Goal: Information Seeking & Learning: Learn about a topic

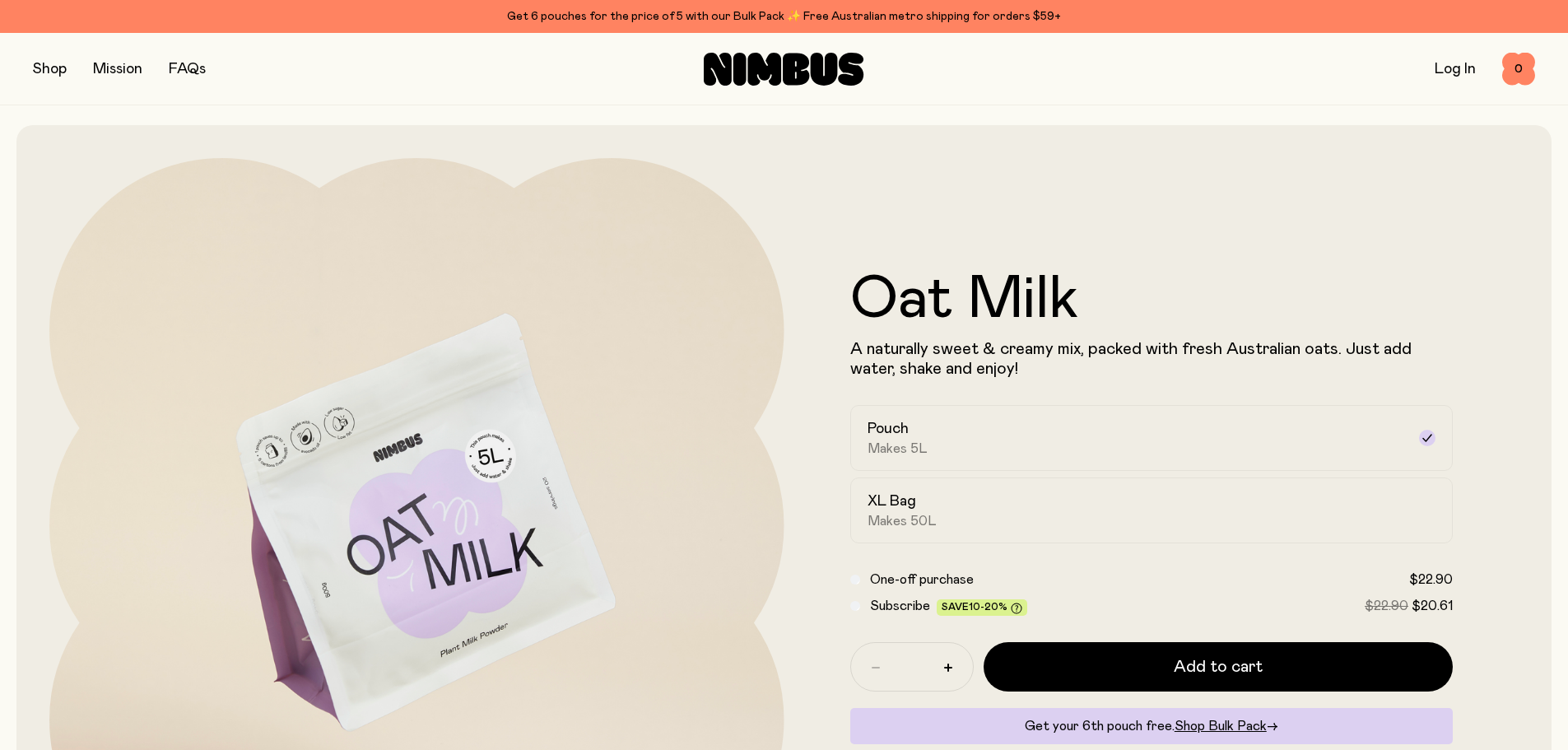
scroll to position [82, 0]
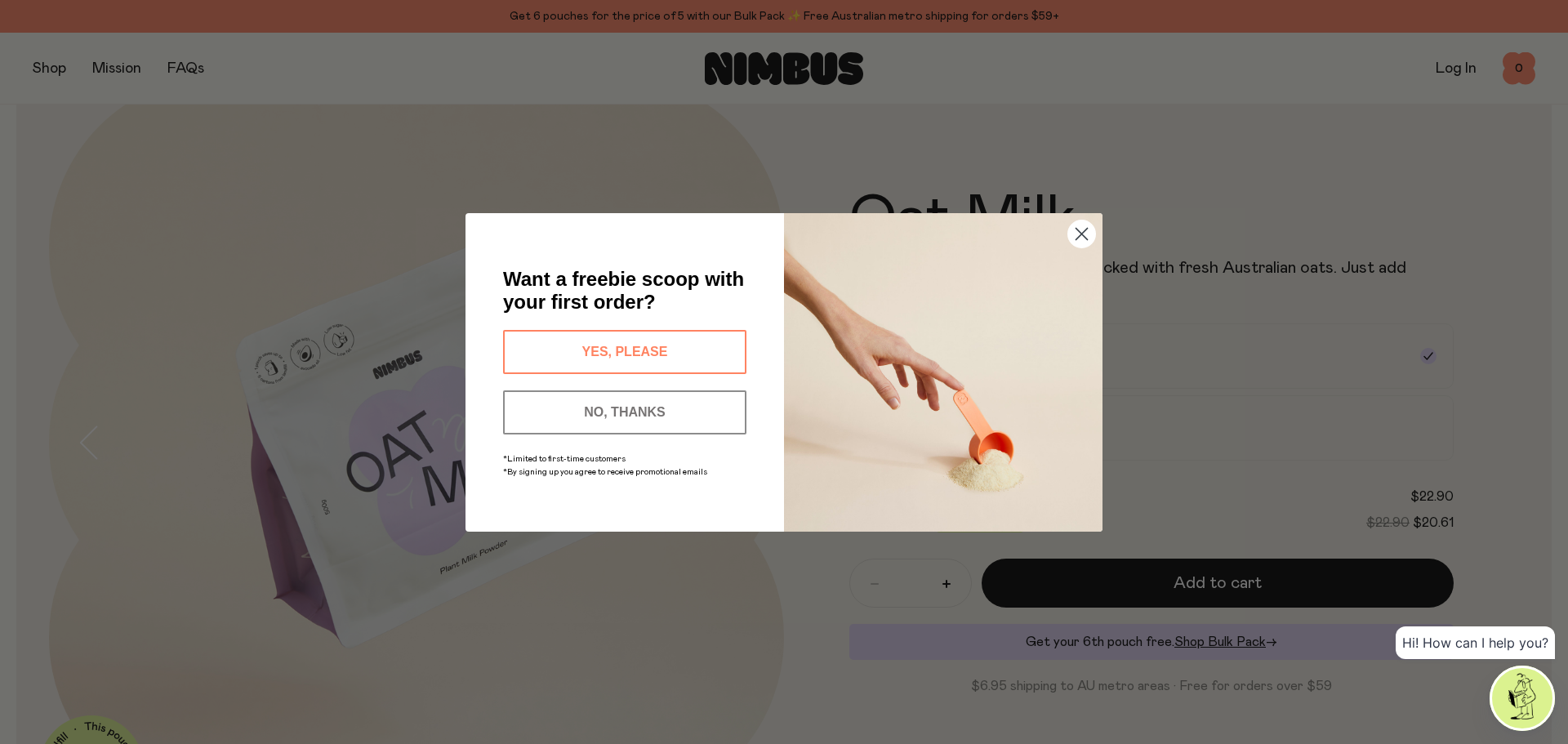
click at [1479, 180] on div "Close dialog Want a freebie scoop with your first order? YES, PLEASE NO, THANKS…" at bounding box center [784, 372] width 1568 height 744
click at [1078, 233] on icon "Close dialog" at bounding box center [1082, 234] width 12 height 12
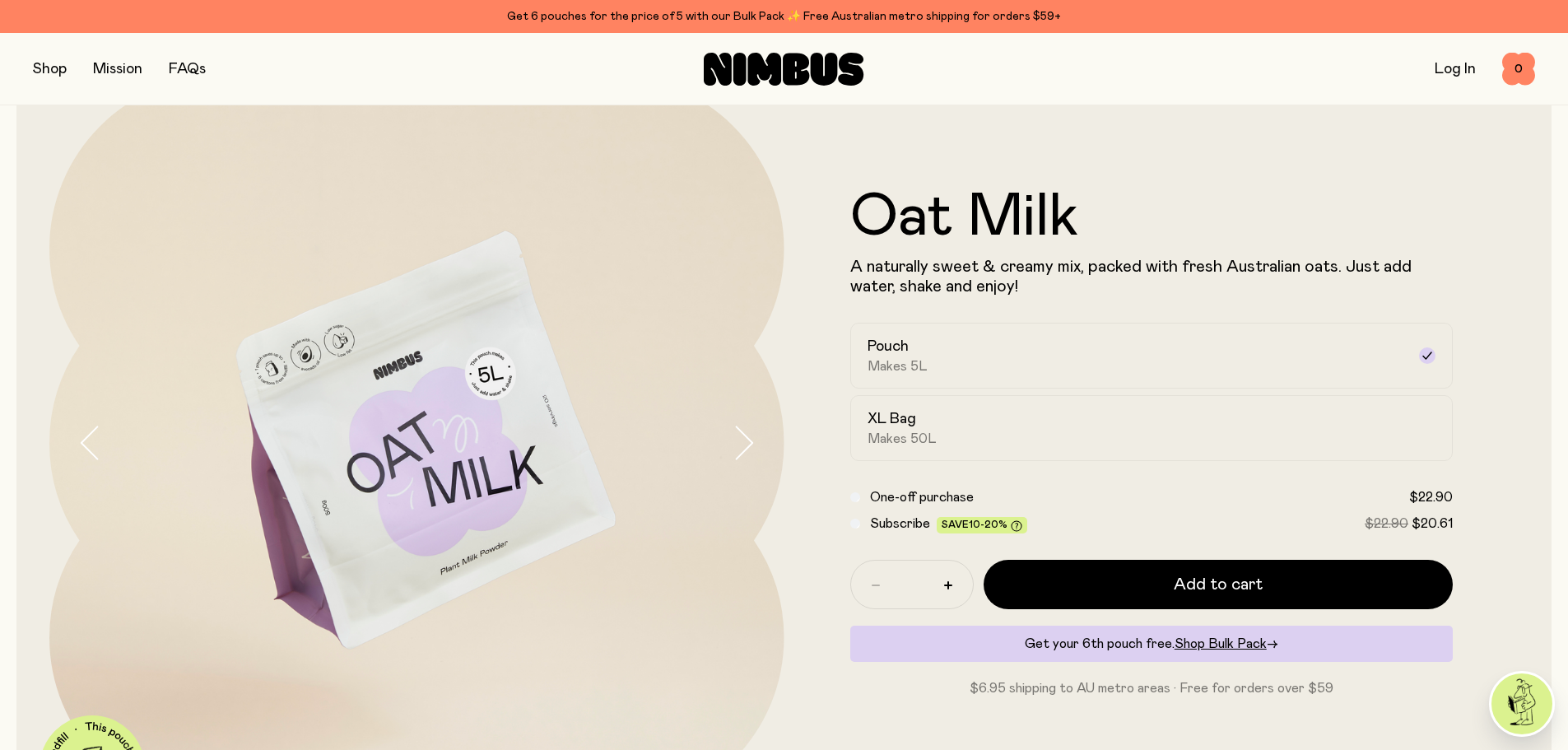
click at [791, 462] on form "Oat Milk A naturally sweet & creamy mix, packed with fresh Australian oats. Jus…" at bounding box center [1152, 443] width 735 height 511
click at [744, 443] on icon "button" at bounding box center [742, 443] width 23 height 35
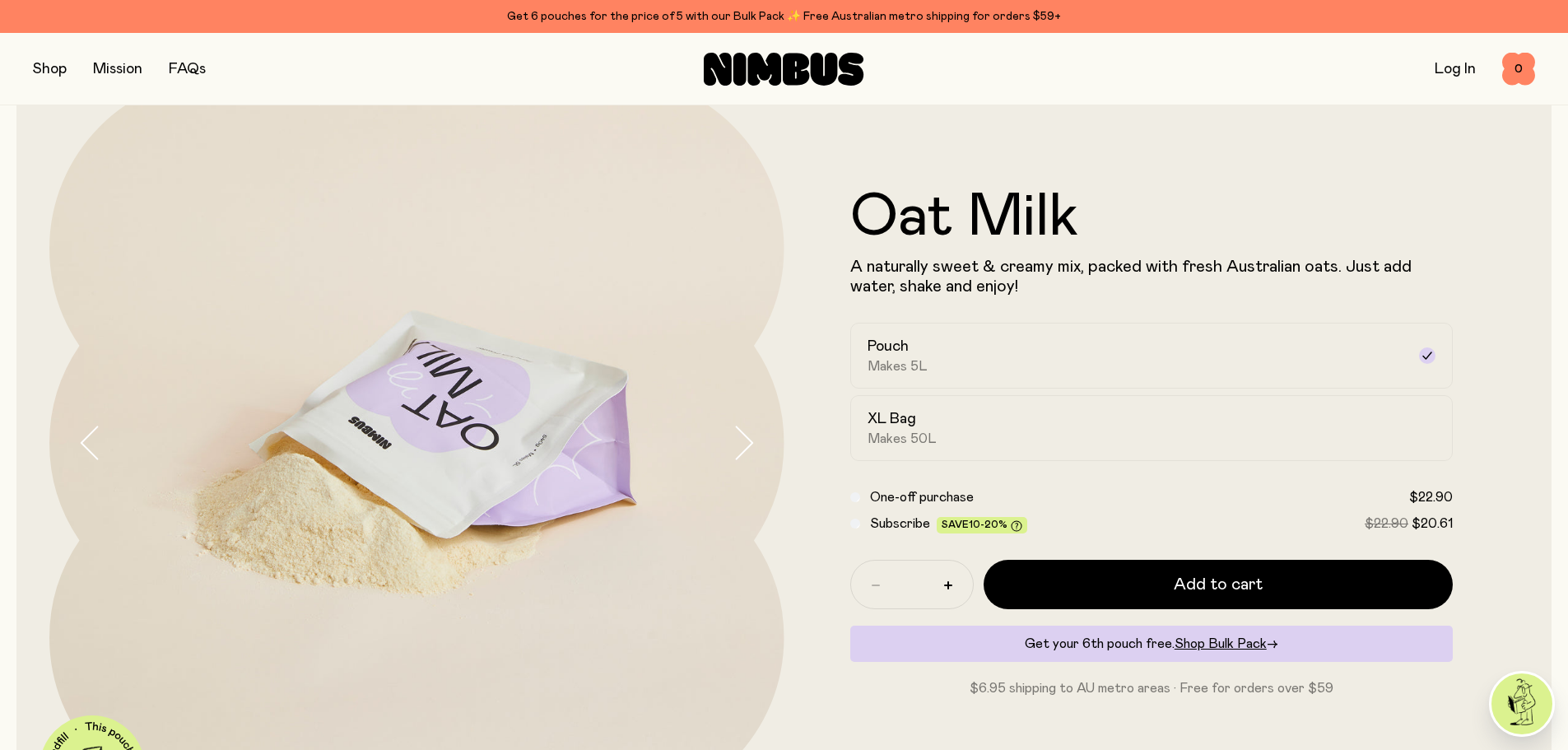
click at [744, 444] on icon "button" at bounding box center [742, 443] width 23 height 35
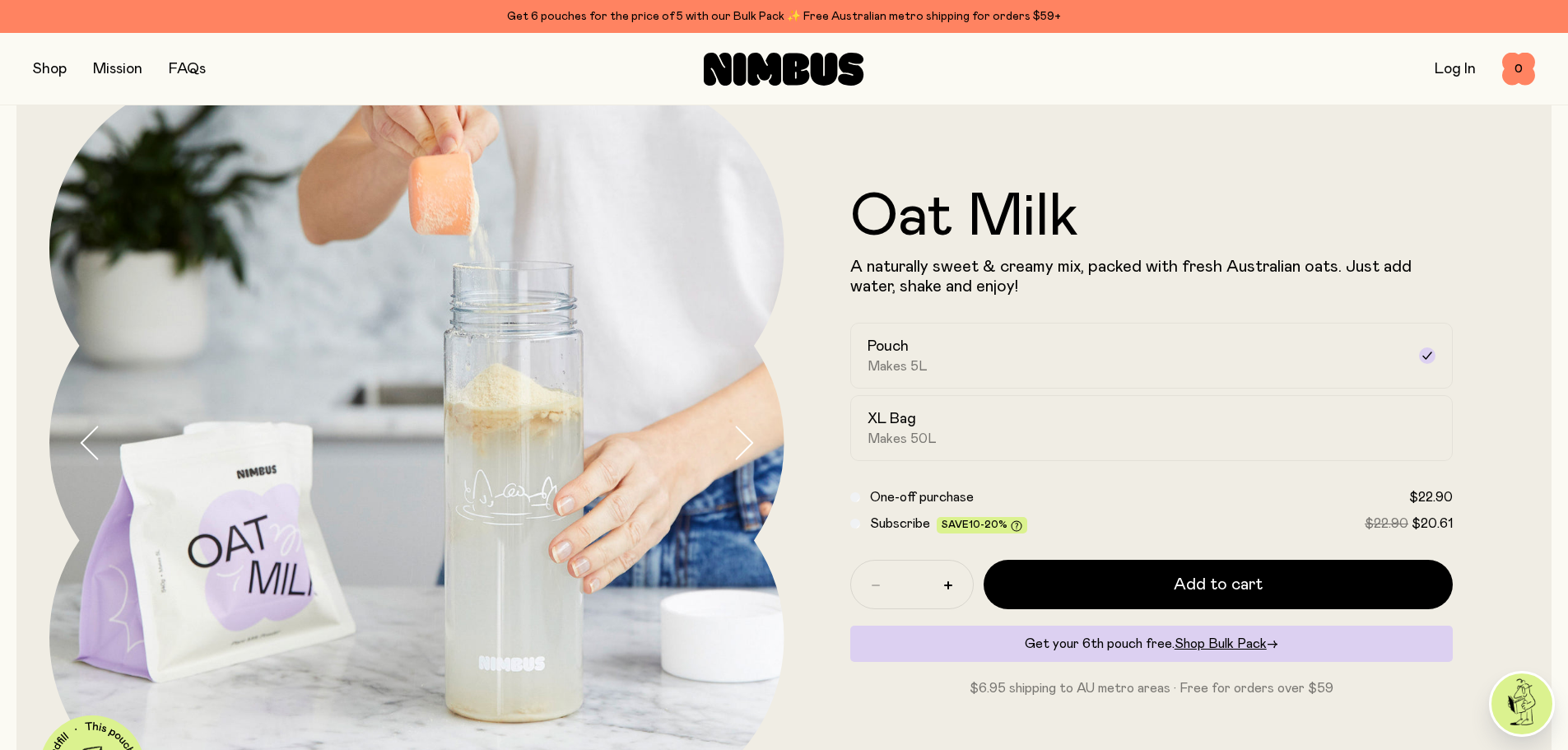
click at [744, 444] on icon "button" at bounding box center [742, 443] width 23 height 35
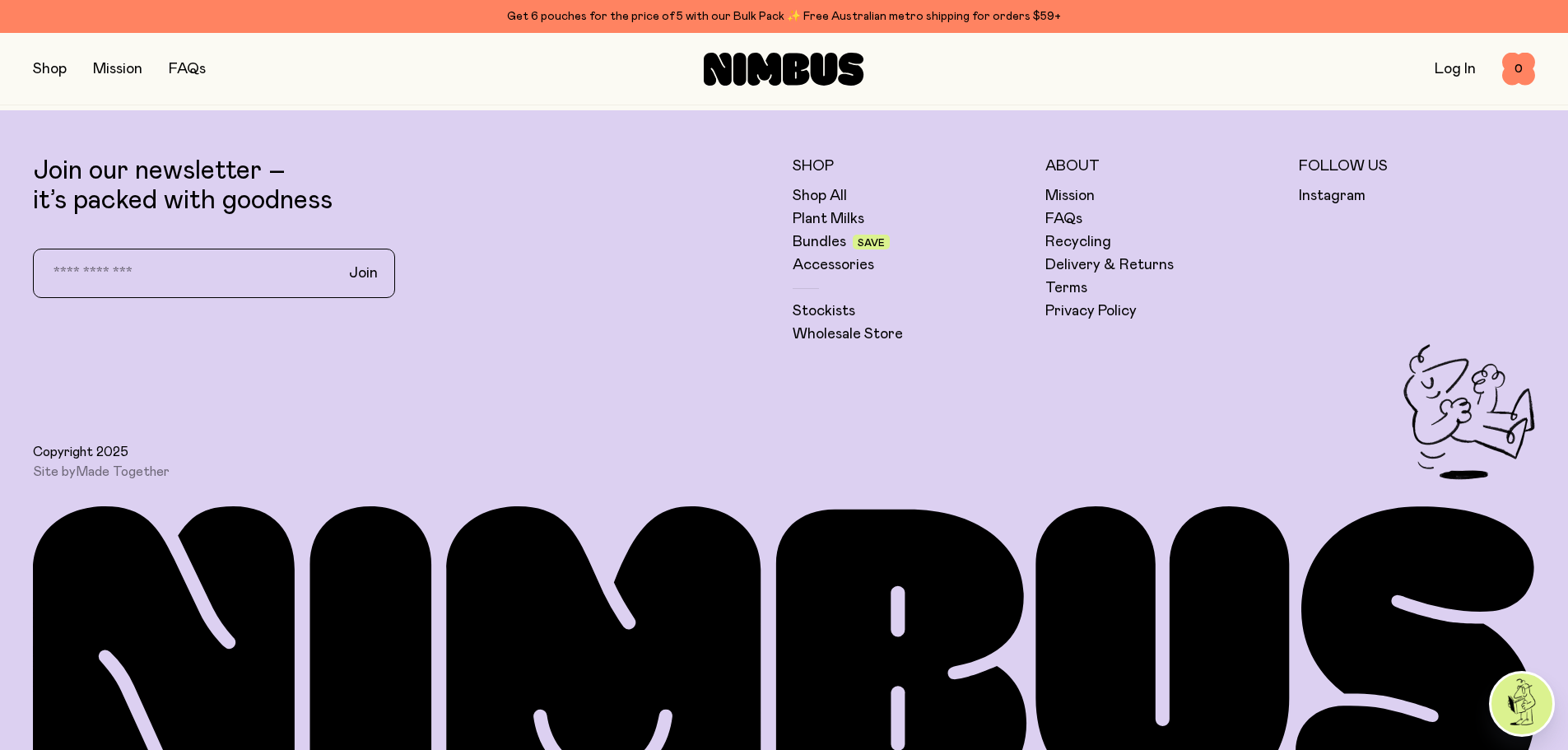
scroll to position [4682, 0]
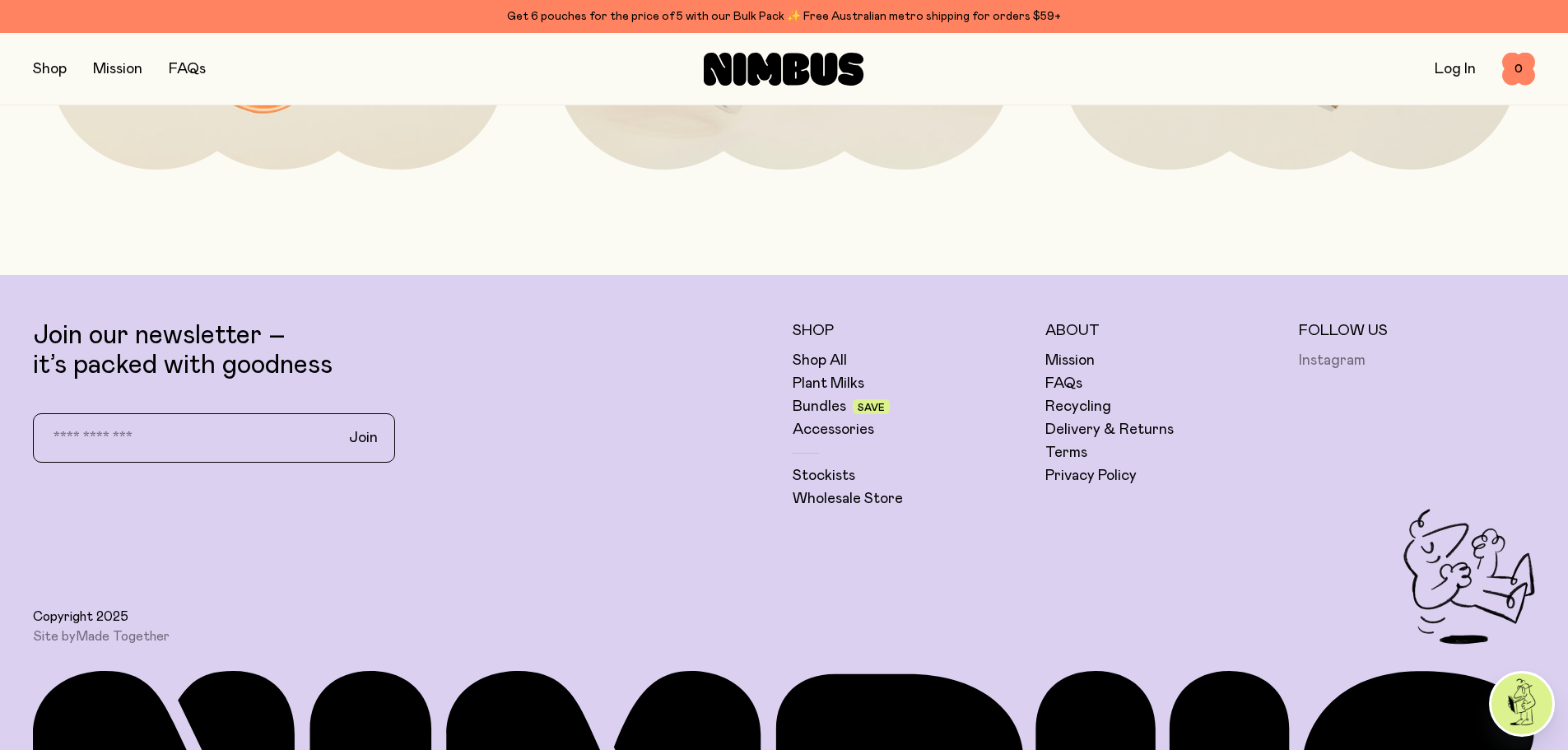
click at [1317, 359] on link "Instagram" at bounding box center [1332, 361] width 67 height 20
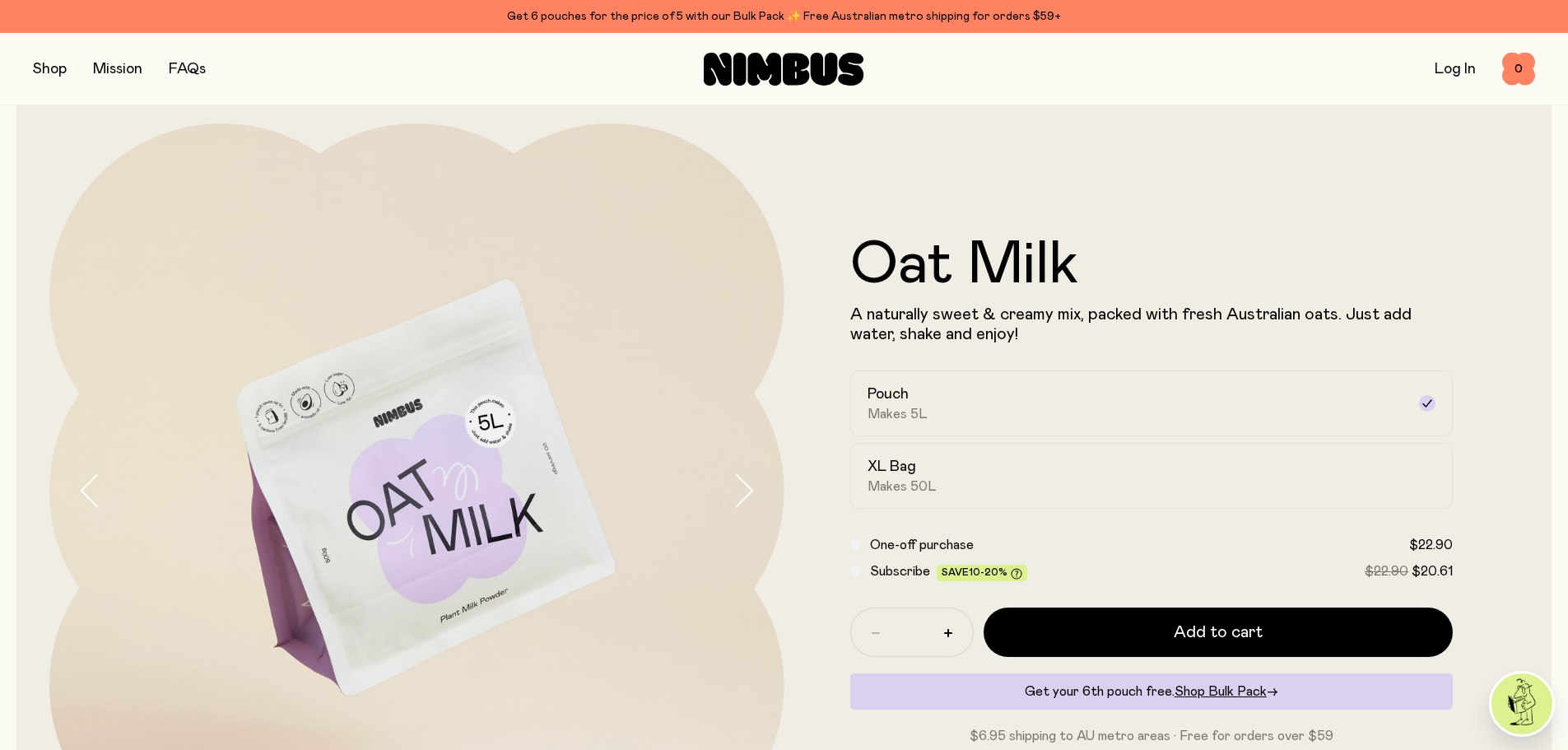
scroll to position [0, 0]
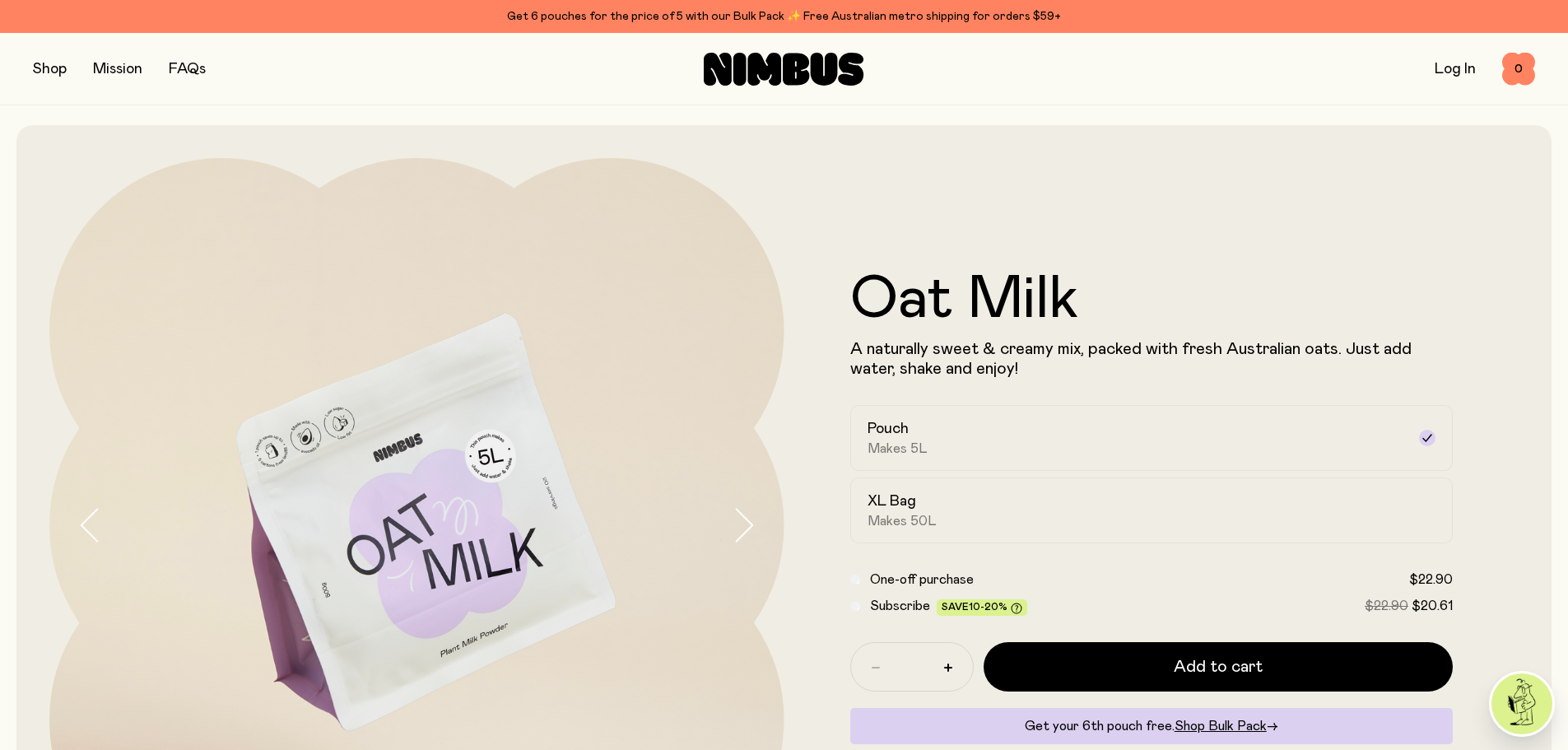
click at [180, 64] on link "FAQs" at bounding box center [187, 69] width 37 height 15
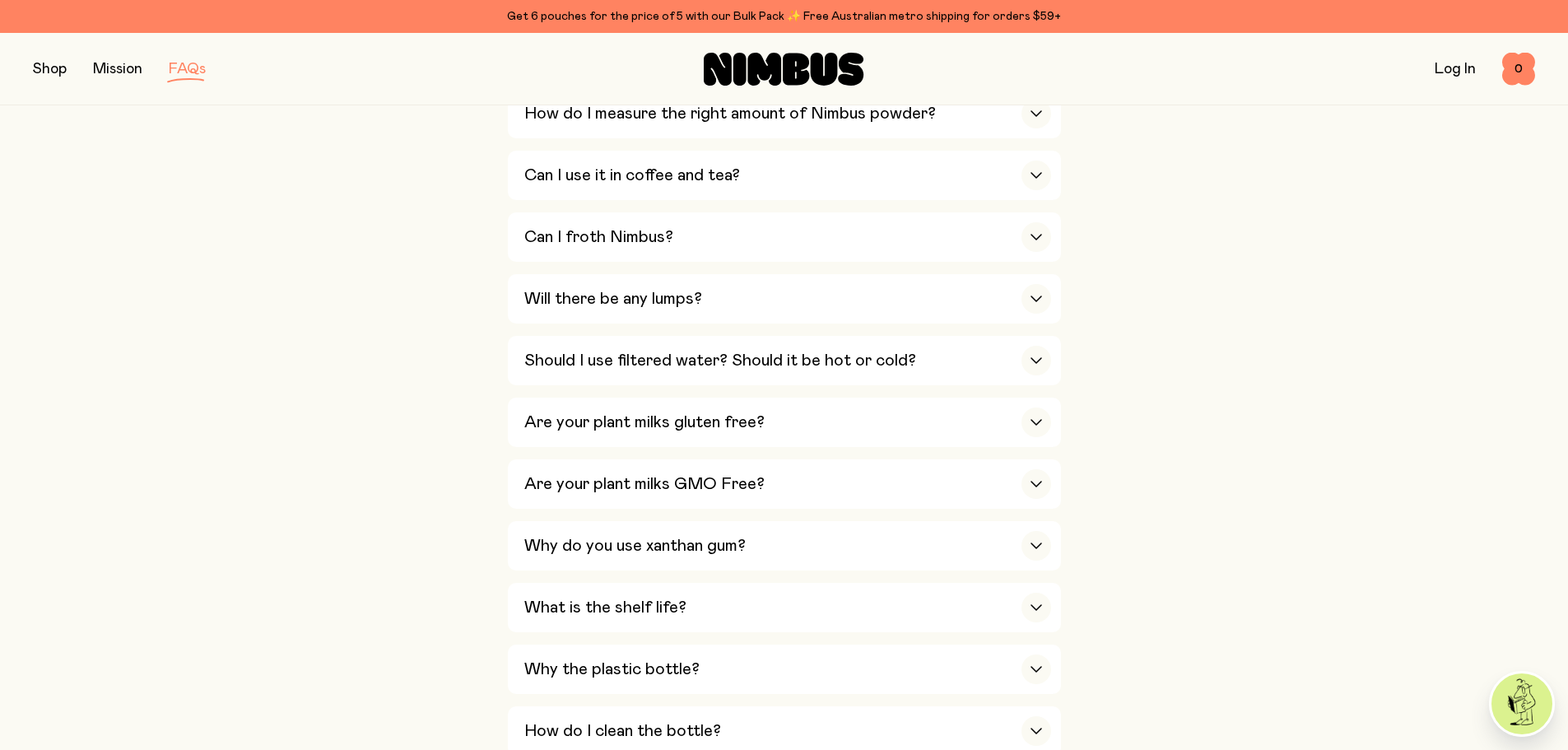
scroll to position [741, 0]
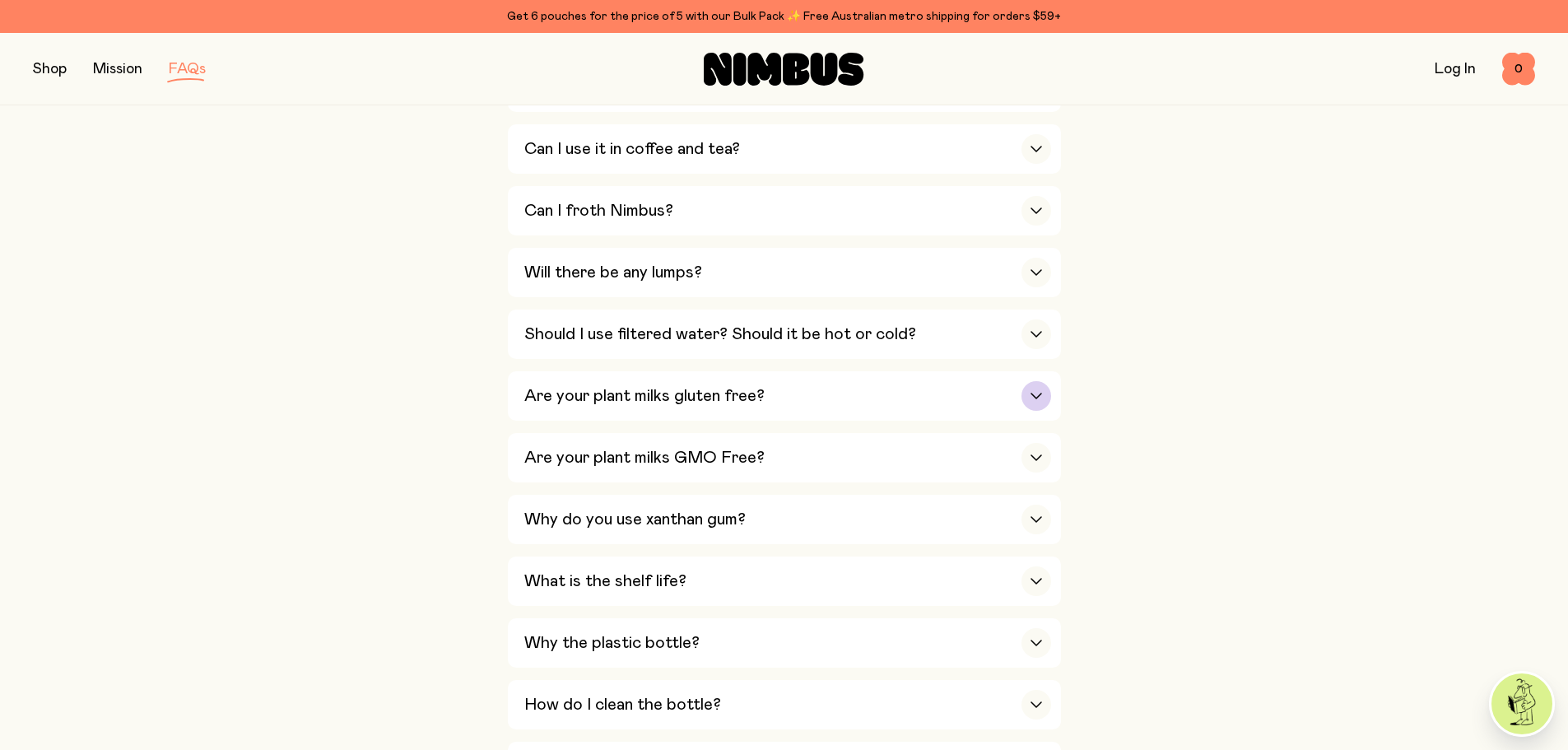
click at [1057, 433] on button "Are your plant milks gluten free? Unfortunately not all of them. Oats cannot be…" at bounding box center [784, 458] width 554 height 49
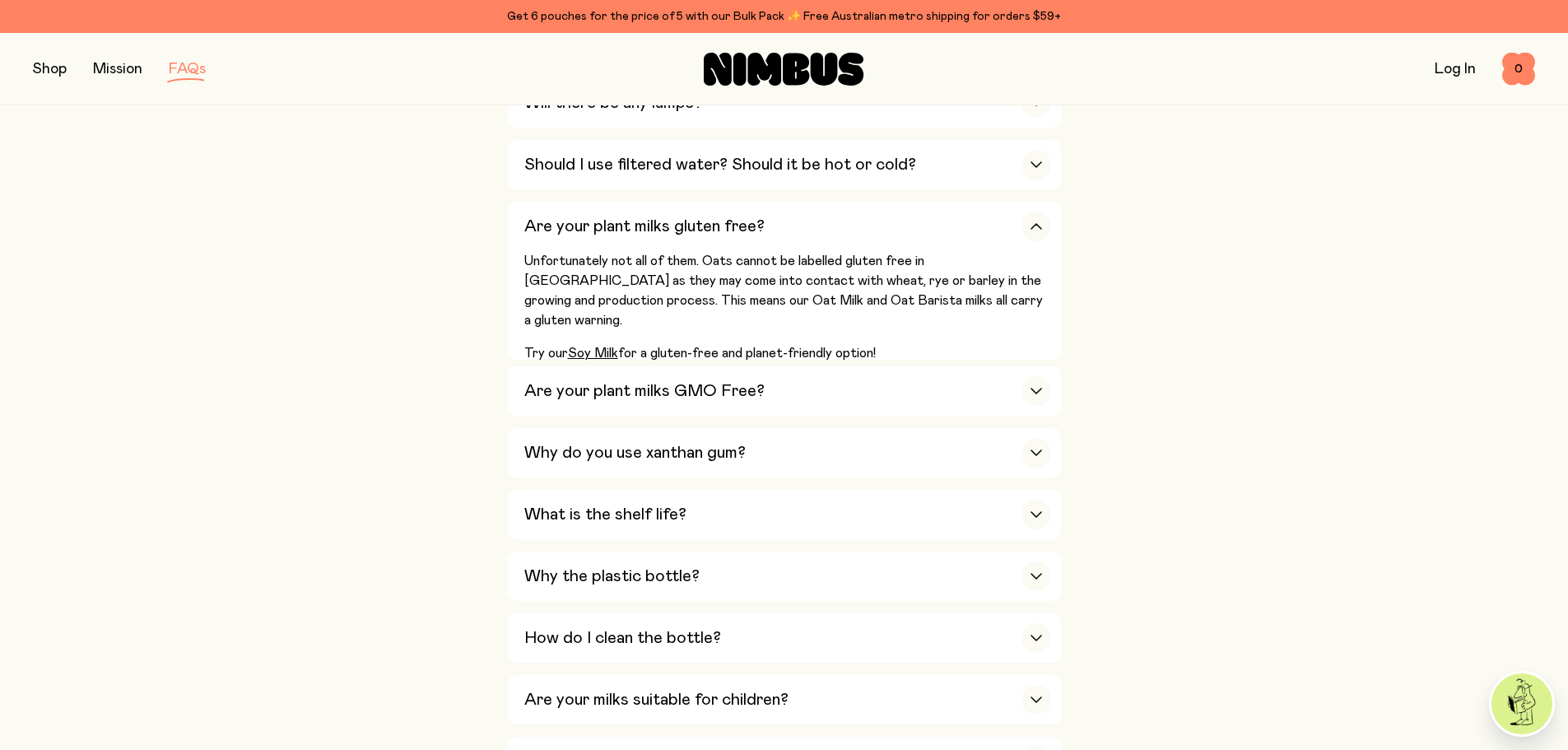
scroll to position [1153, 0]
